Goal: Transaction & Acquisition: Book appointment/travel/reservation

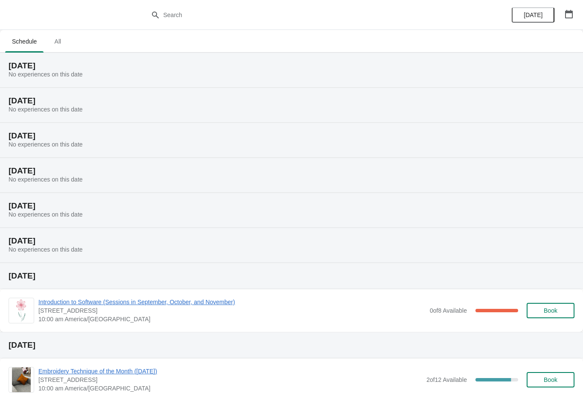
click at [454, 317] on div "0 of 8 Available 100 %" at bounding box center [474, 310] width 88 height 15
click at [230, 310] on span "[STREET_ADDRESS]" at bounding box center [231, 310] width 387 height 9
click at [224, 300] on span "Introduction to Software (Sessions in September, October, and November)" at bounding box center [231, 301] width 387 height 9
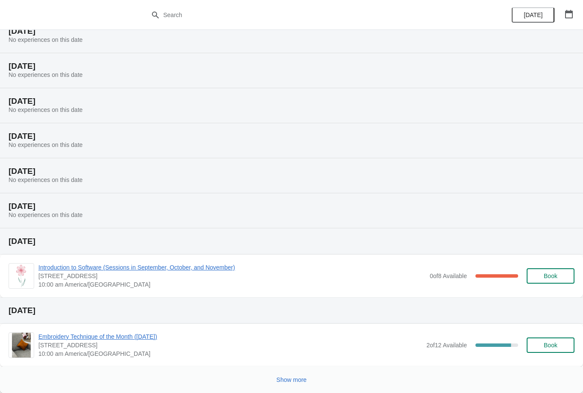
scroll to position [35, 0]
click at [178, 339] on span "Embroidery Technique of the Month ([DATE])" at bounding box center [230, 336] width 384 height 9
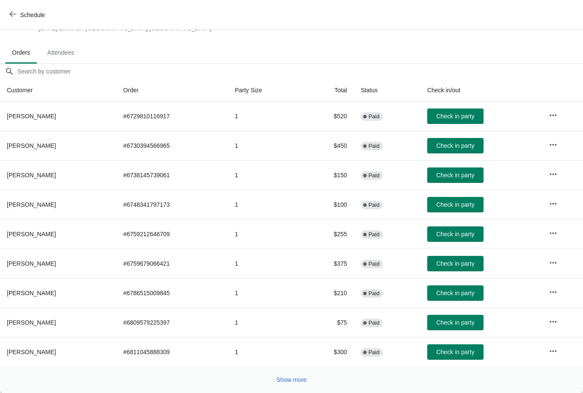
scroll to position [40, 0]
click at [301, 376] on span "Show more" at bounding box center [292, 379] width 30 height 7
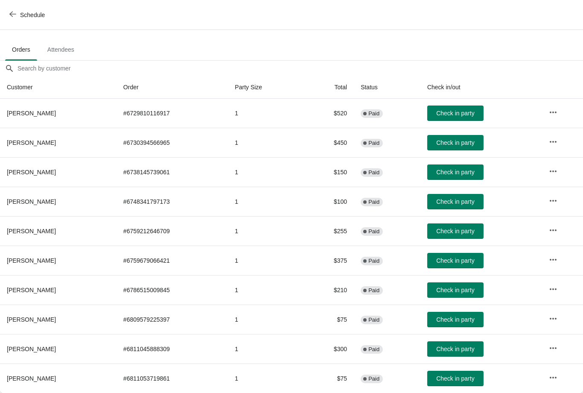
scroll to position [43, 0]
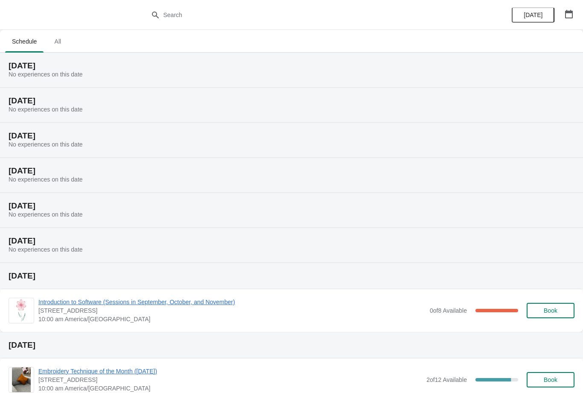
click at [122, 303] on span "Introduction to Software (Sessions in September, October, and November)" at bounding box center [231, 301] width 387 height 9
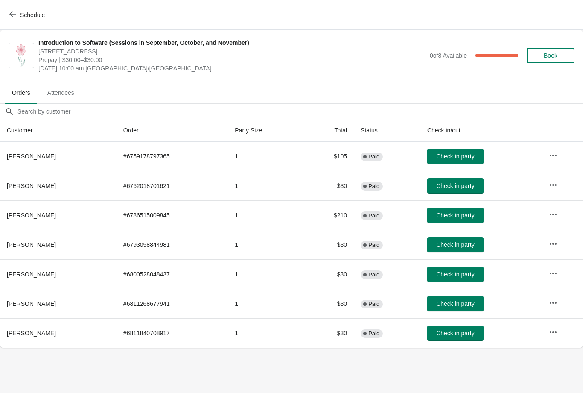
click at [553, 55] on span "Book" at bounding box center [551, 55] width 14 height 7
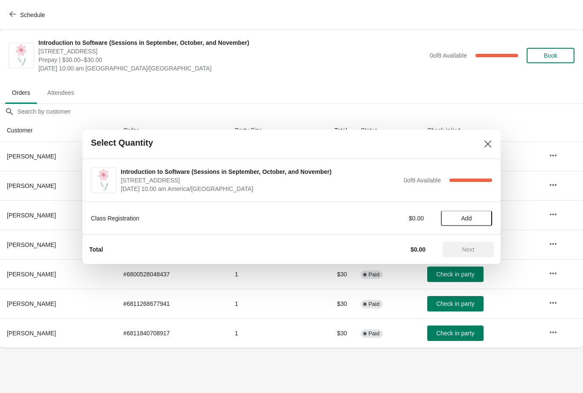
click at [472, 218] on span "Add" at bounding box center [466, 218] width 11 height 7
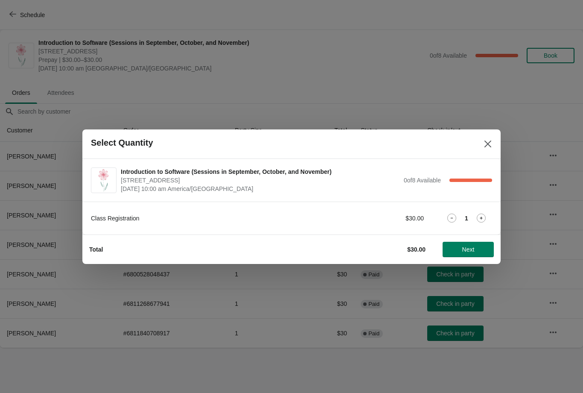
click at [474, 248] on span "Next" at bounding box center [468, 249] width 12 height 7
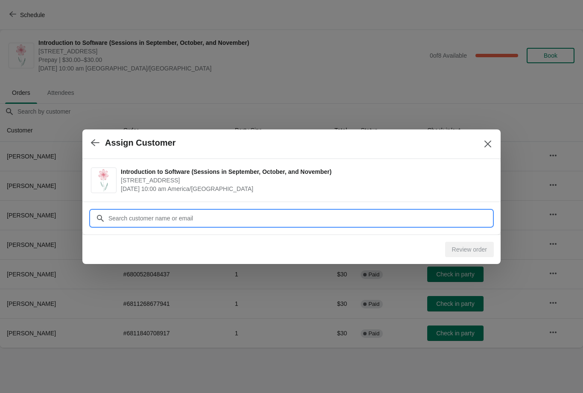
click at [170, 218] on input "Customer" at bounding box center [300, 217] width 384 height 15
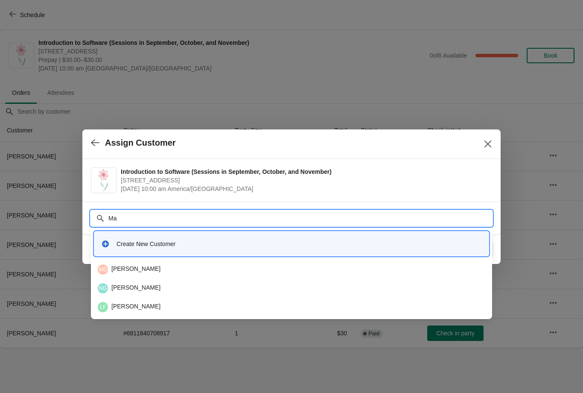
type input "M"
type input "Hepi"
